Goal: Transaction & Acquisition: Obtain resource

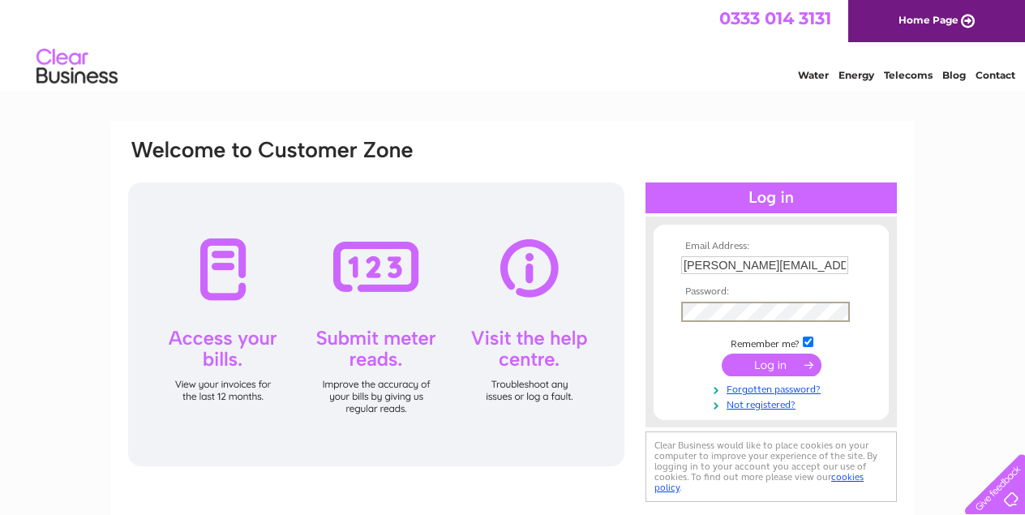
click at [765, 362] on input "submit" at bounding box center [772, 364] width 100 height 23
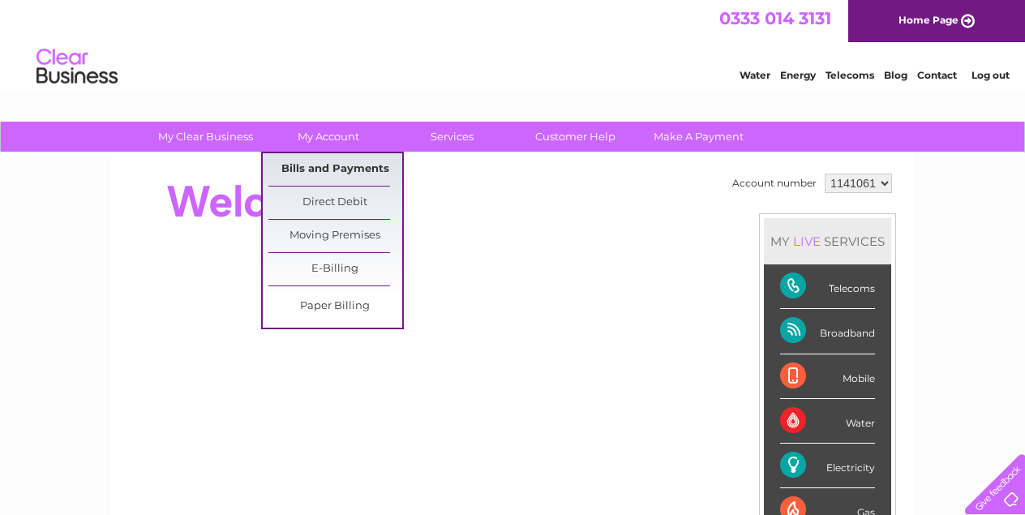
click at [321, 170] on link "Bills and Payments" at bounding box center [335, 169] width 134 height 32
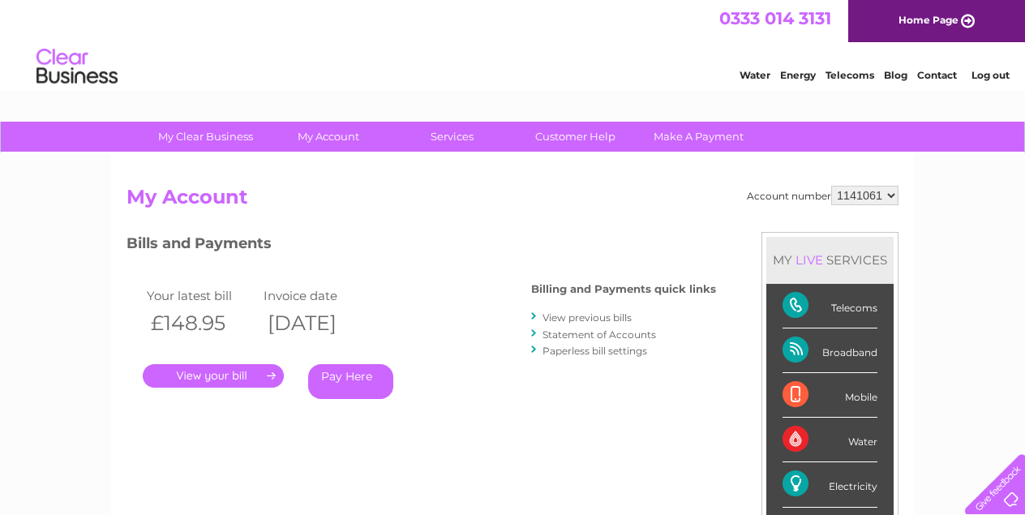
click at [247, 371] on link "." at bounding box center [213, 376] width 141 height 24
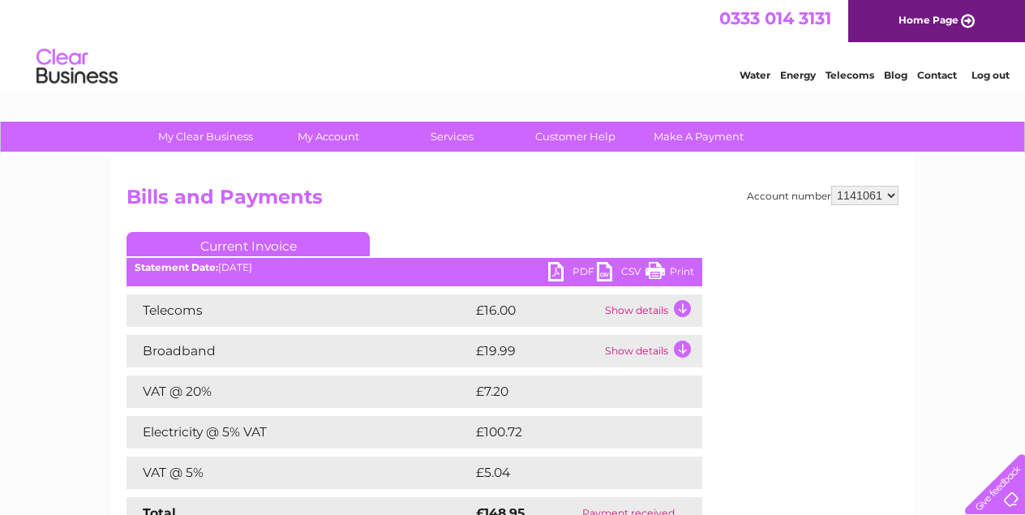
click at [559, 273] on link "PDF" at bounding box center [572, 274] width 49 height 24
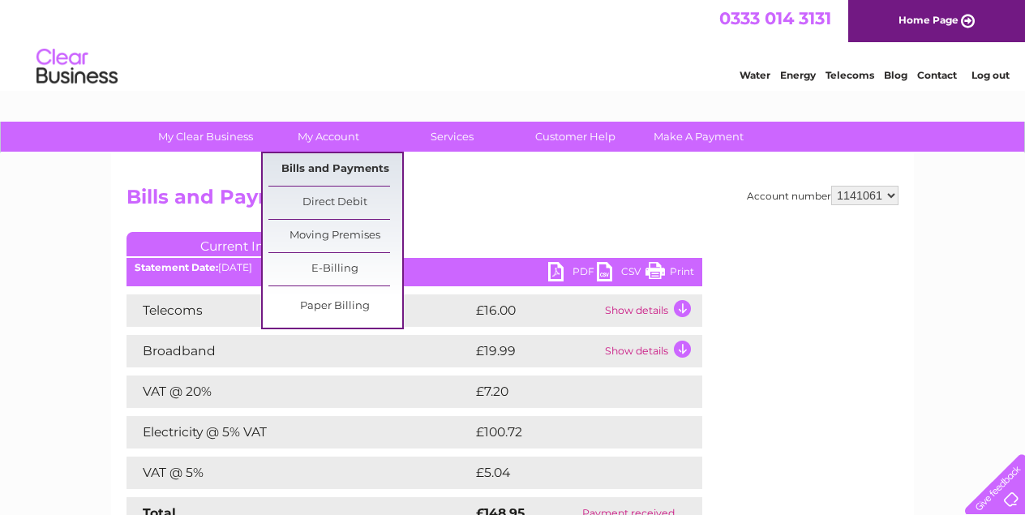
click at [346, 170] on link "Bills and Payments" at bounding box center [335, 169] width 134 height 32
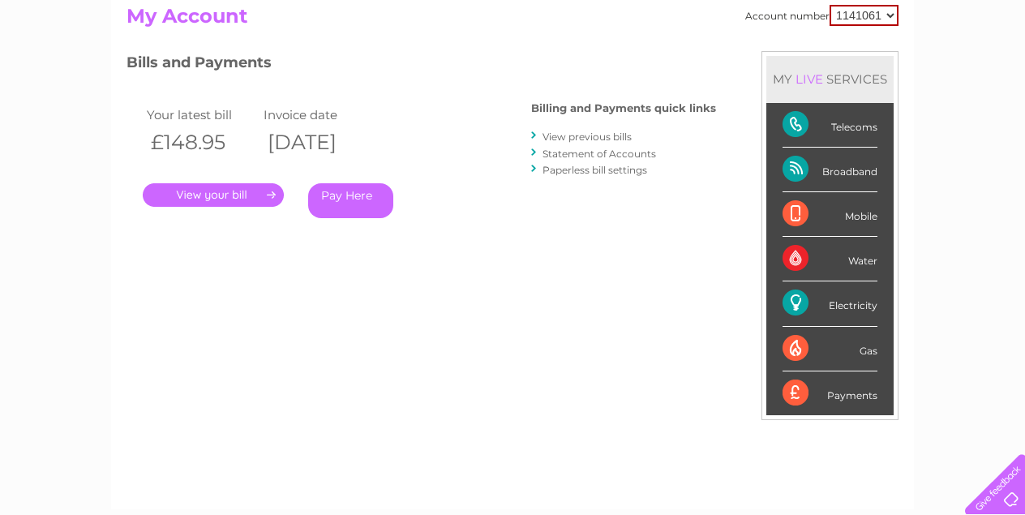
scroll to position [182, 0]
click at [585, 135] on link "View previous bills" at bounding box center [586, 136] width 89 height 12
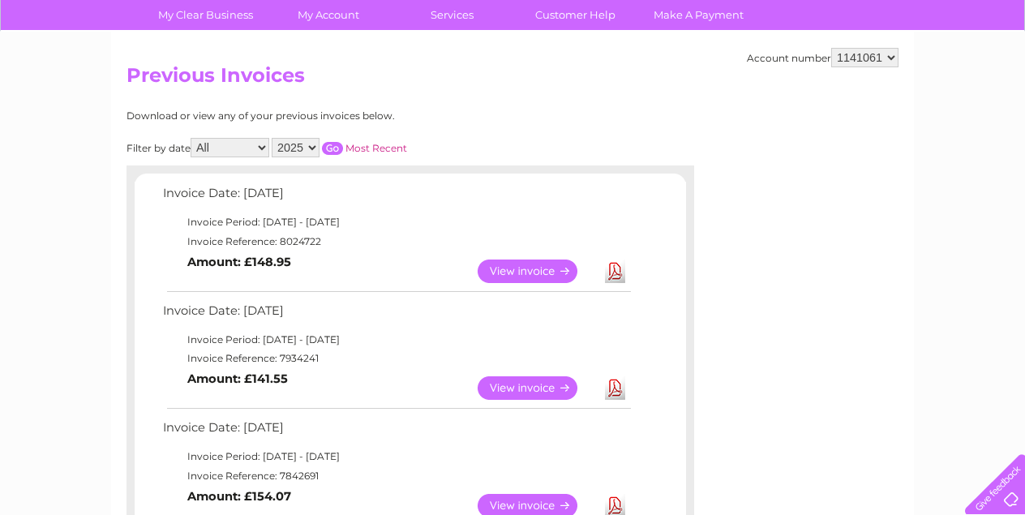
scroll to position [124, 0]
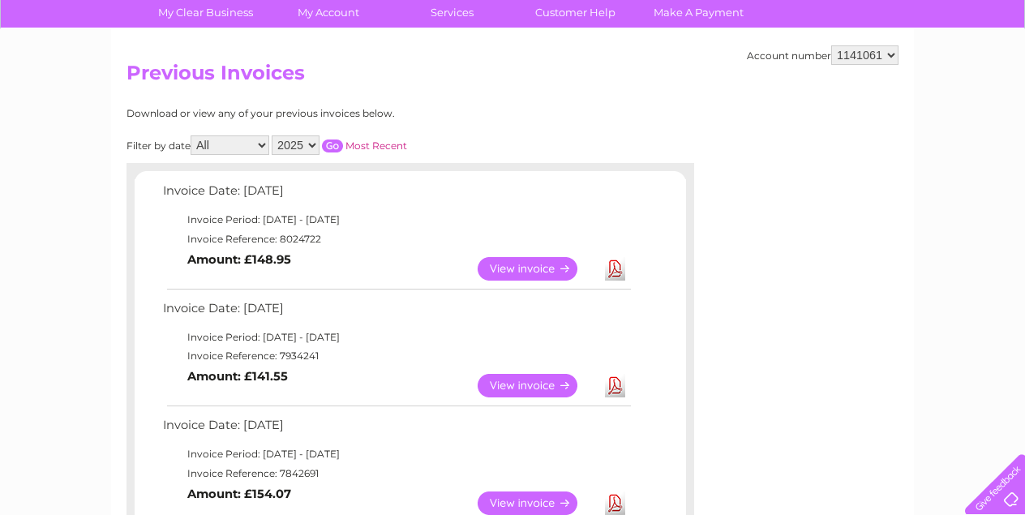
click at [532, 376] on link "View" at bounding box center [537, 386] width 119 height 24
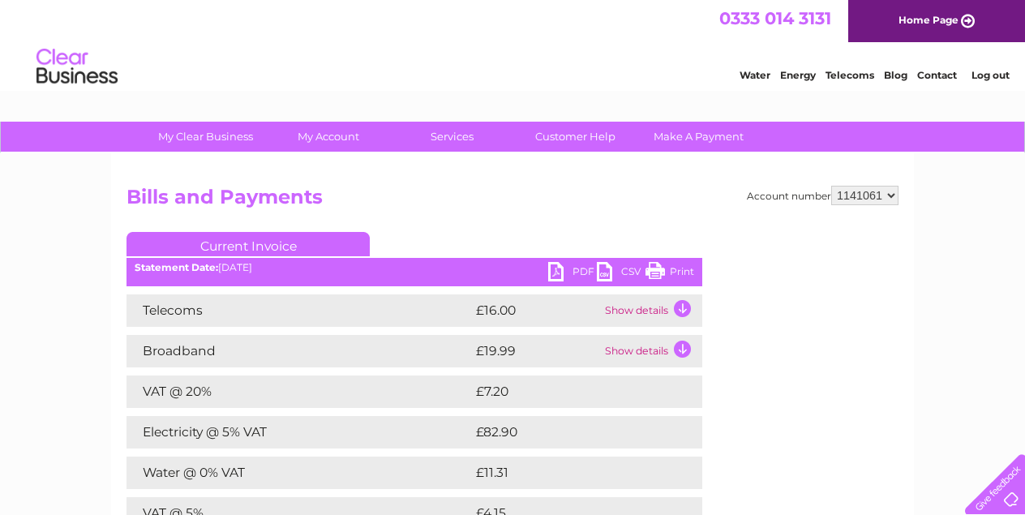
click at [558, 274] on link "PDF" at bounding box center [572, 274] width 49 height 24
